Goal: Complete application form

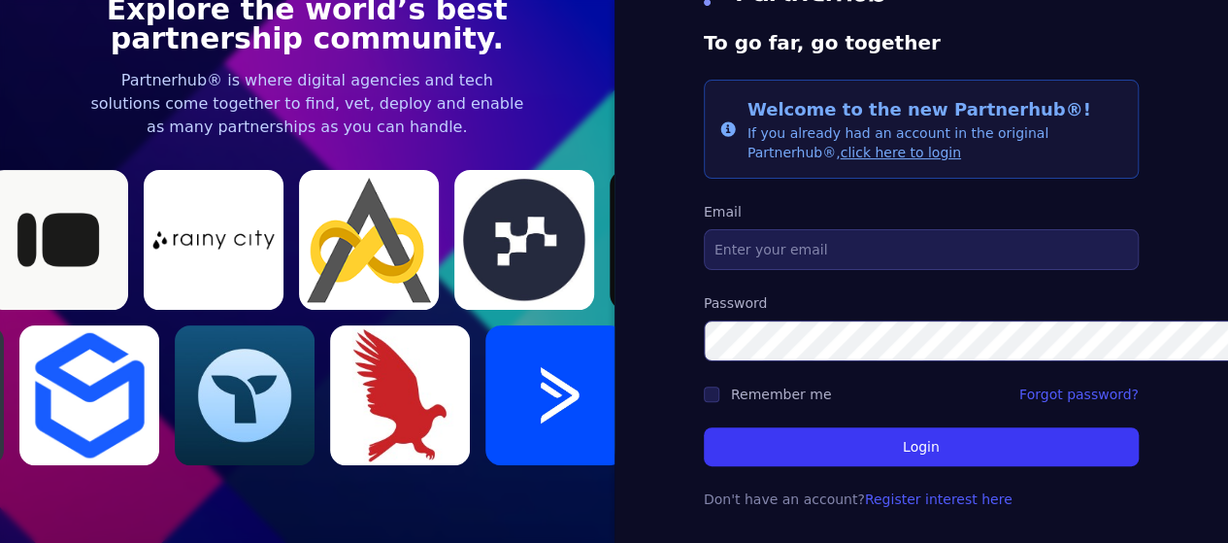
scroll to position [109, 0]
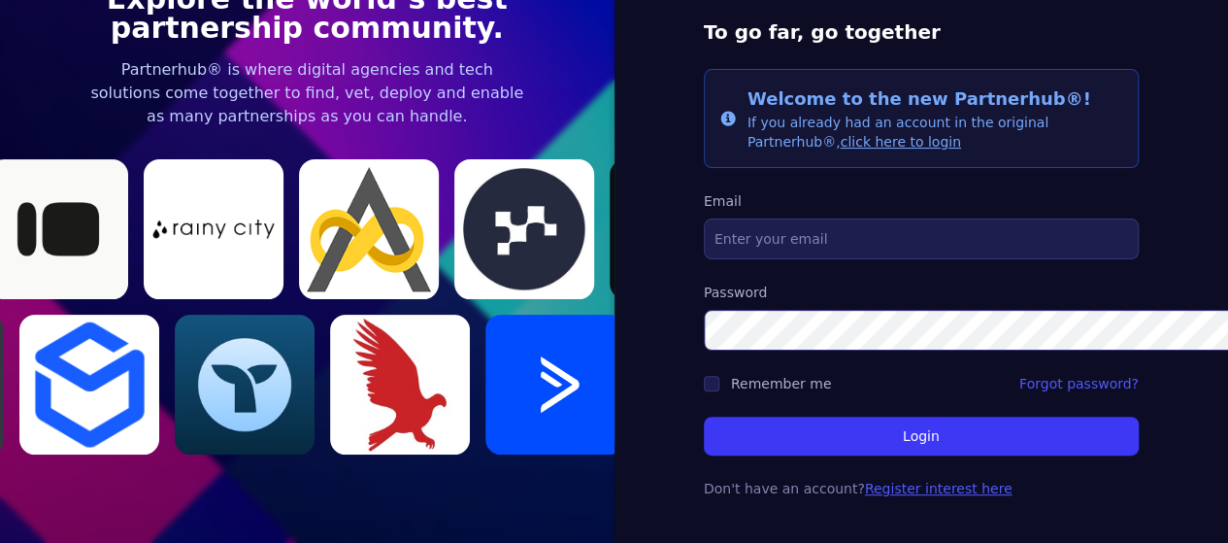
click at [865, 480] on link "Register interest here" at bounding box center [939, 488] width 148 height 16
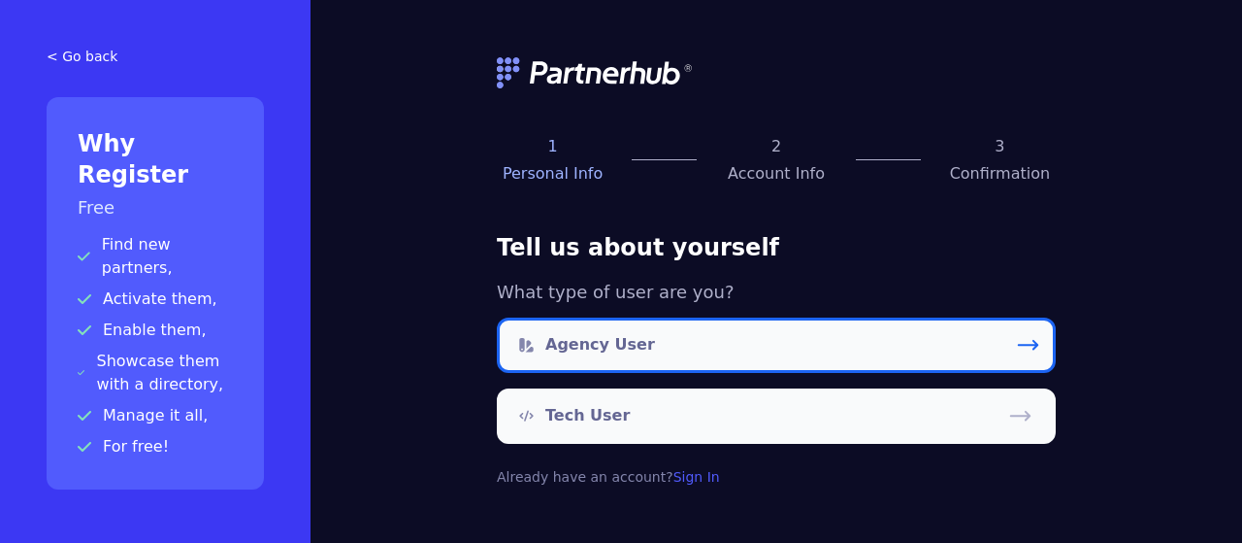
click at [1037, 342] on icon at bounding box center [1028, 344] width 19 height 9
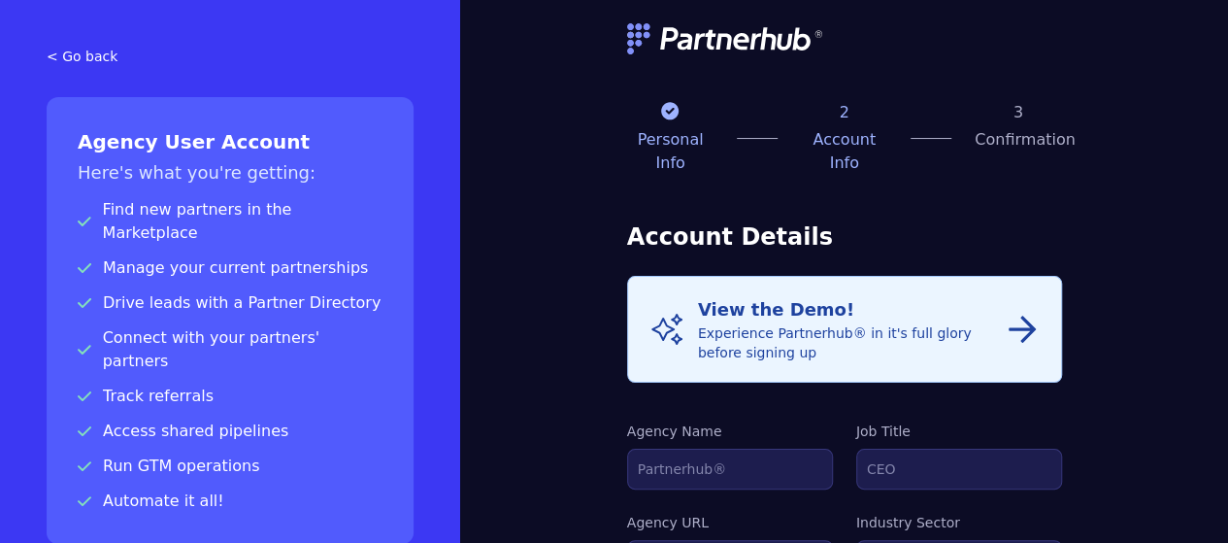
click at [1036, 315] on icon "button" at bounding box center [1021, 328] width 27 height 27
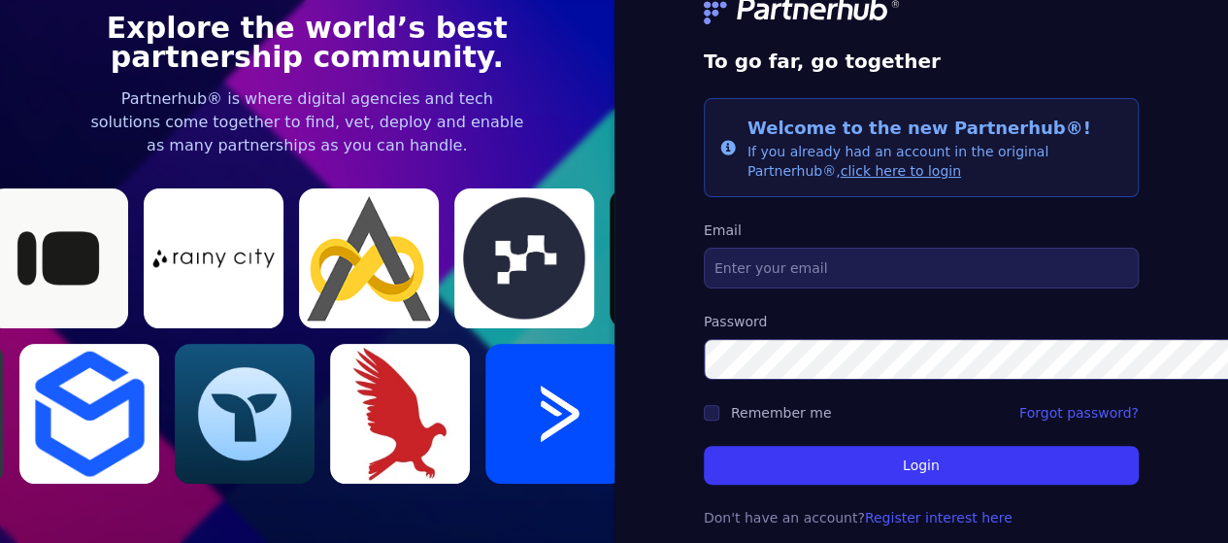
scroll to position [109, 0]
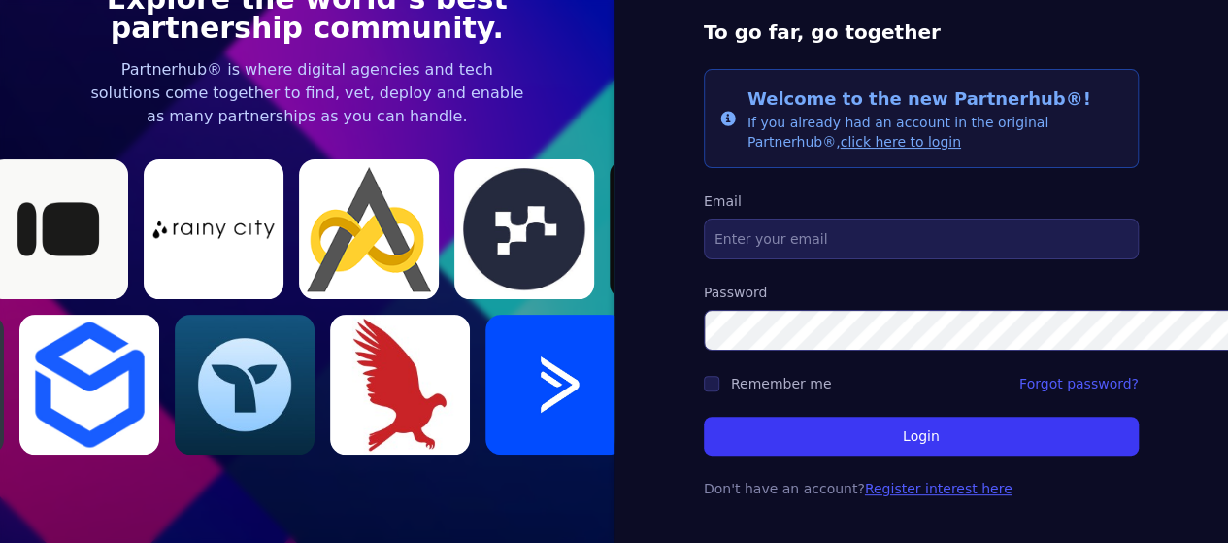
click at [865, 480] on link "Register interest here" at bounding box center [939, 488] width 148 height 16
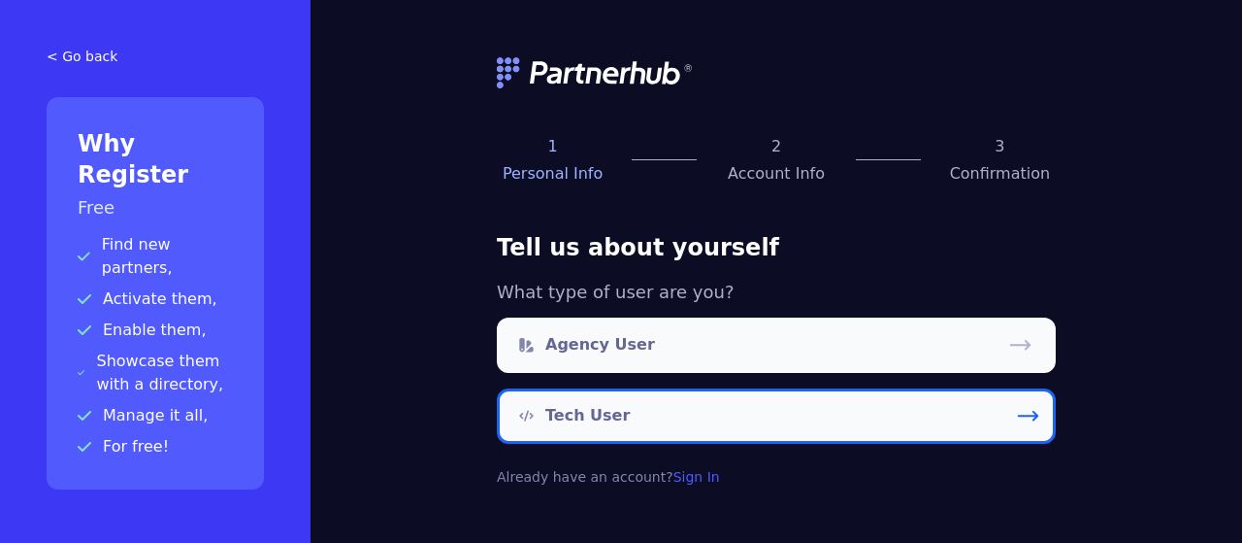
click at [1035, 419] on icon at bounding box center [1028, 416] width 26 height 26
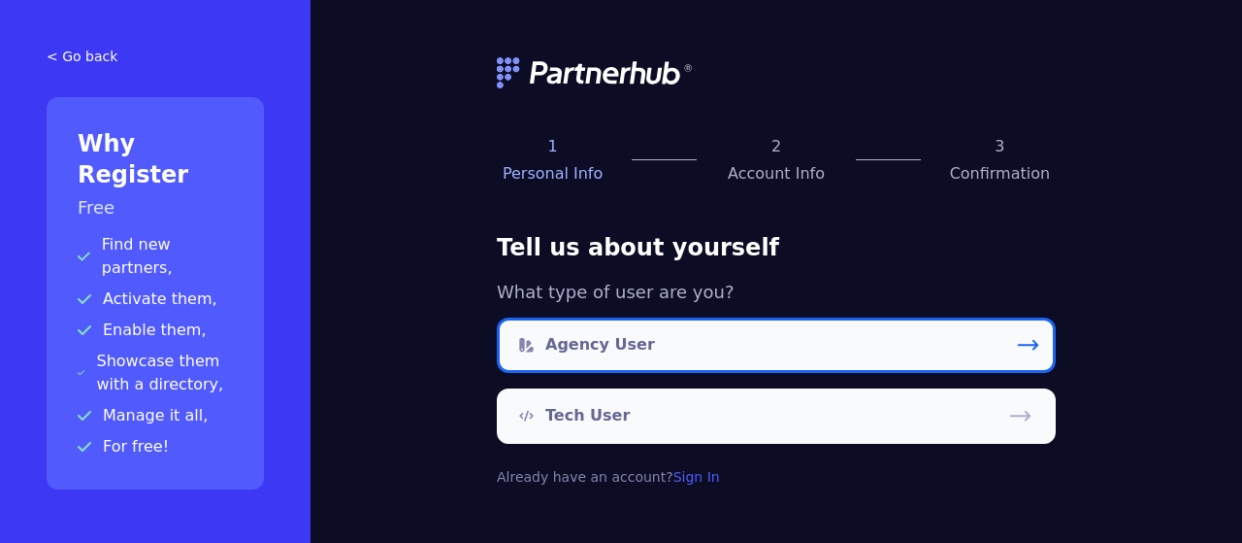
click at [1033, 346] on icon at bounding box center [1028, 345] width 26 height 26
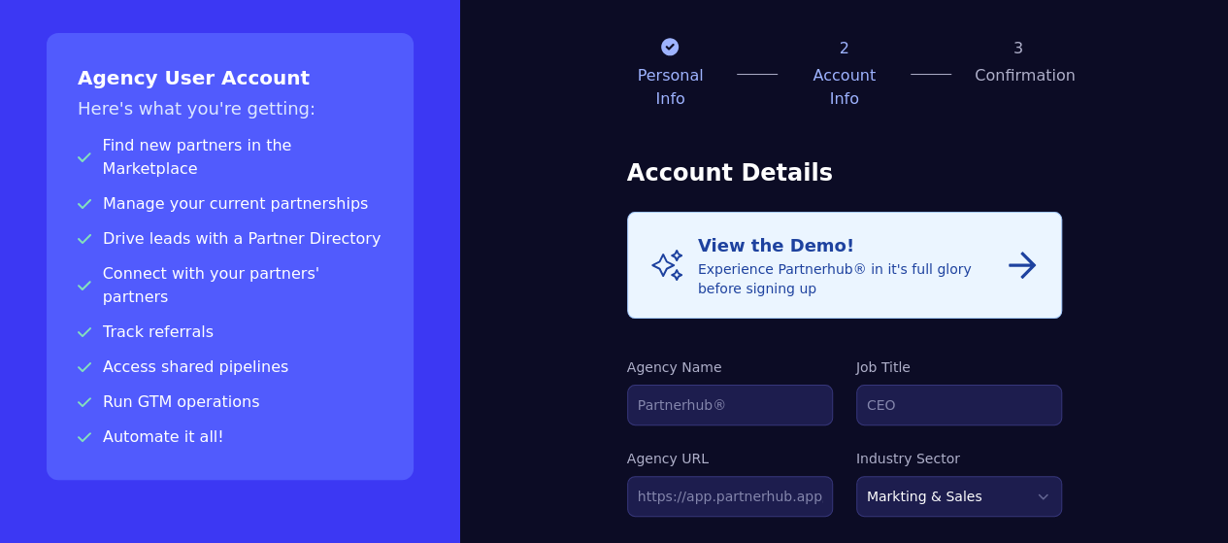
scroll to position [37, 0]
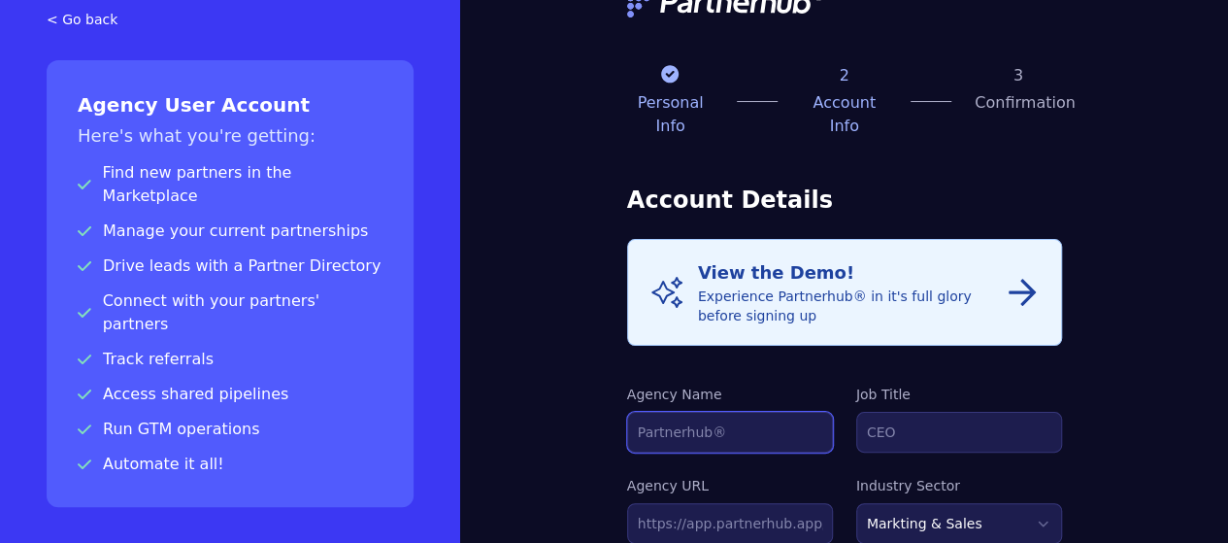
click at [627, 412] on input "Agency Name" at bounding box center [730, 432] width 206 height 41
type input "Eucloid Data Solutions"
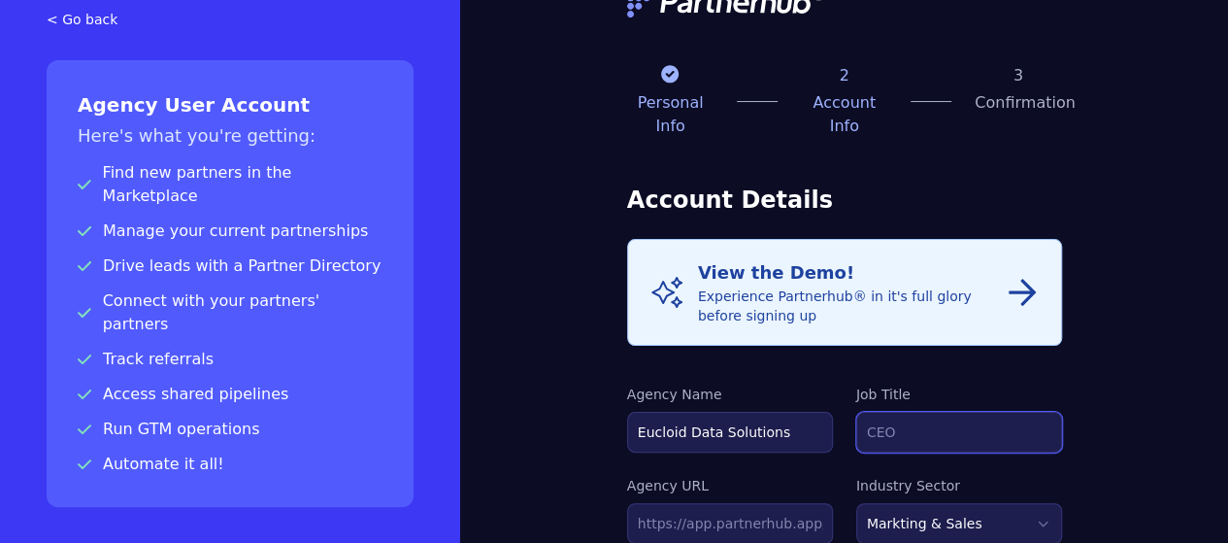
click at [904, 412] on input "Job Title" at bounding box center [959, 432] width 206 height 41
click at [627, 503] on input "text" at bounding box center [730, 523] width 206 height 41
